Goal: Navigation & Orientation: Go to known website

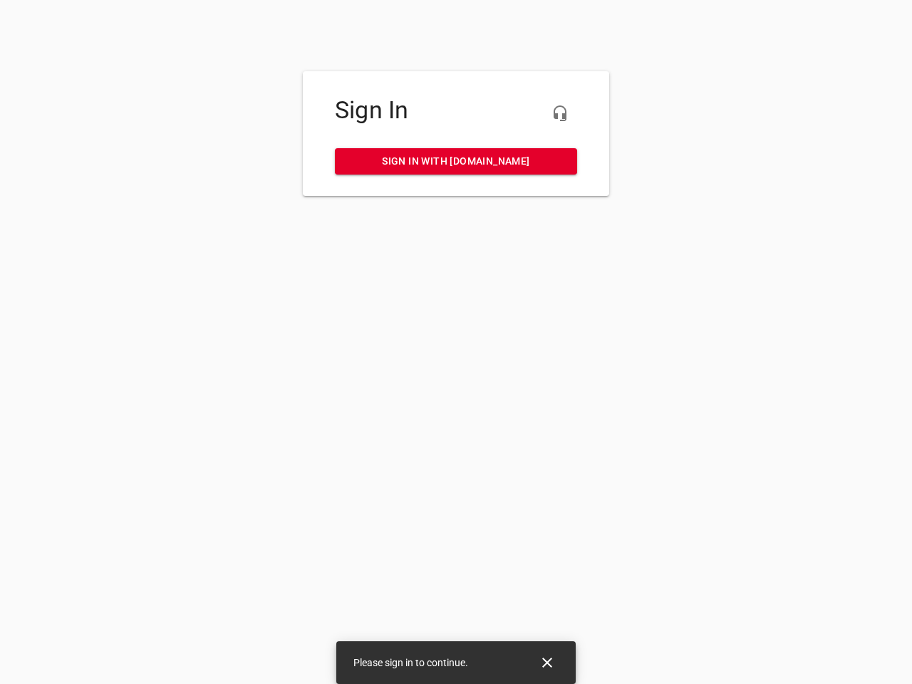
click at [560, 113] on icon "button" at bounding box center [559, 113] width 17 height 17
click at [547, 663] on icon "Close" at bounding box center [547, 663] width 10 height 10
